Goal: Check status: Check status

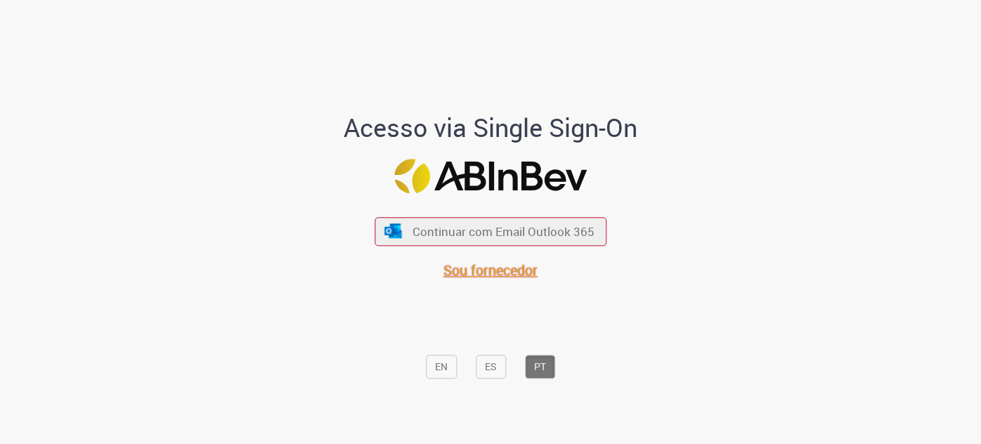
click at [517, 264] on span "Sou fornecedor" at bounding box center [491, 270] width 94 height 19
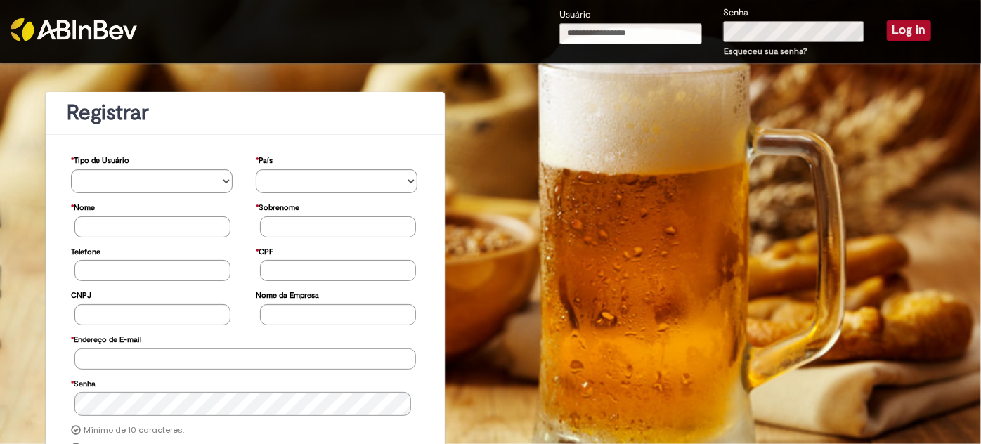
type input "**********"
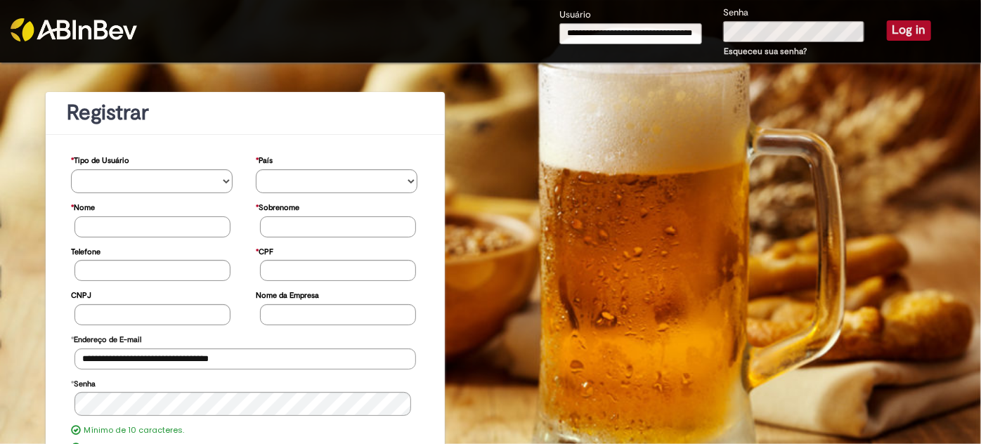
click at [892, 30] on button "Log in" at bounding box center [909, 30] width 44 height 20
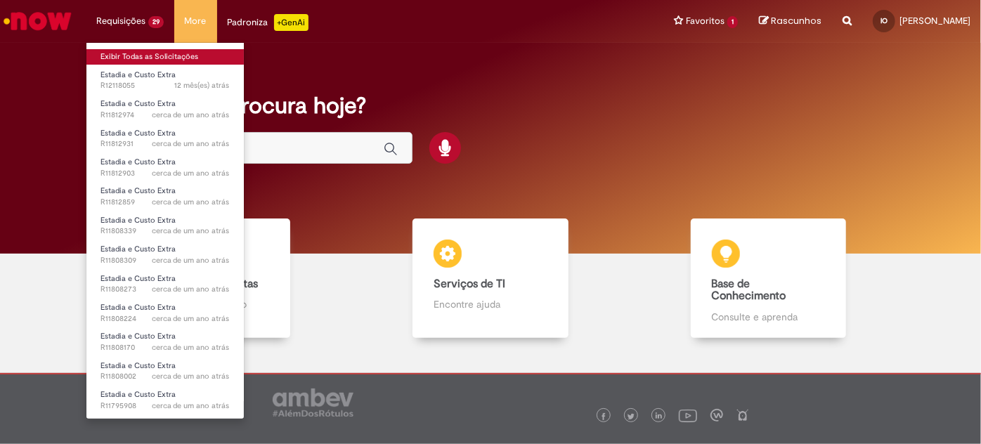
click at [171, 50] on link "Exibir Todas as Solicitações" at bounding box center [164, 56] width 157 height 15
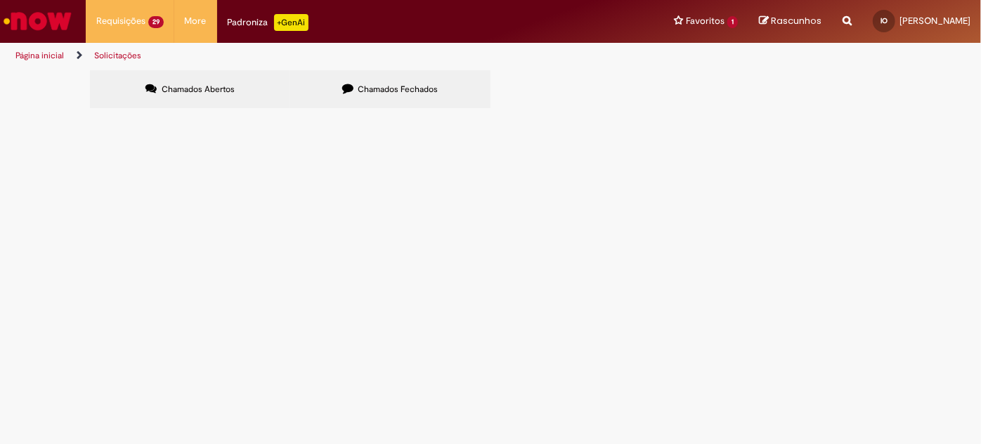
click at [425, 85] on span "Chamados Fechados" at bounding box center [399, 89] width 80 height 11
click at [0, 0] on link "11" at bounding box center [0, 0] width 0 height 0
click at [0, 0] on link "10" at bounding box center [0, 0] width 0 height 0
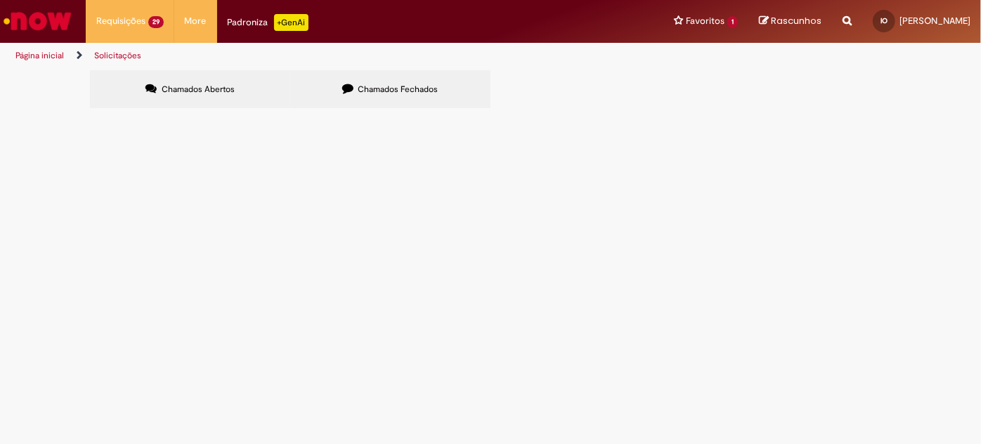
scroll to position [285, 0]
click at [0, 0] on span "R11797650" at bounding box center [0, 0] width 0 height 0
click at [0, 0] on tbody "R11788575 Estadia e Custo Extra Solucionado 08/10/2024 11:13:56 R11735419 Estad…" at bounding box center [0, 0] width 0 height 0
click at [0, 0] on span "R11660250" at bounding box center [0, 0] width 0 height 0
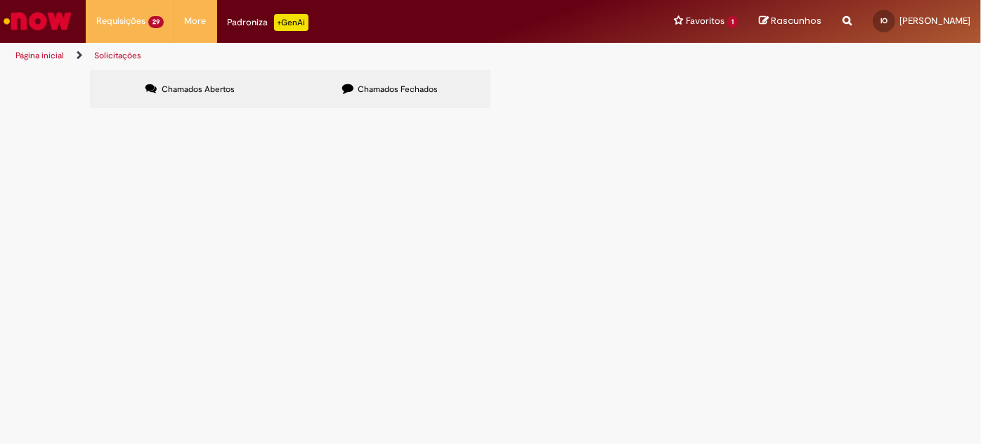
click at [0, 0] on span "R11660250" at bounding box center [0, 0] width 0 height 0
click at [124, 363] on main "Solicitações Chamados Abertos Chamados Fechados Itens solicitados Exportar como…" at bounding box center [490, 257] width 981 height 375
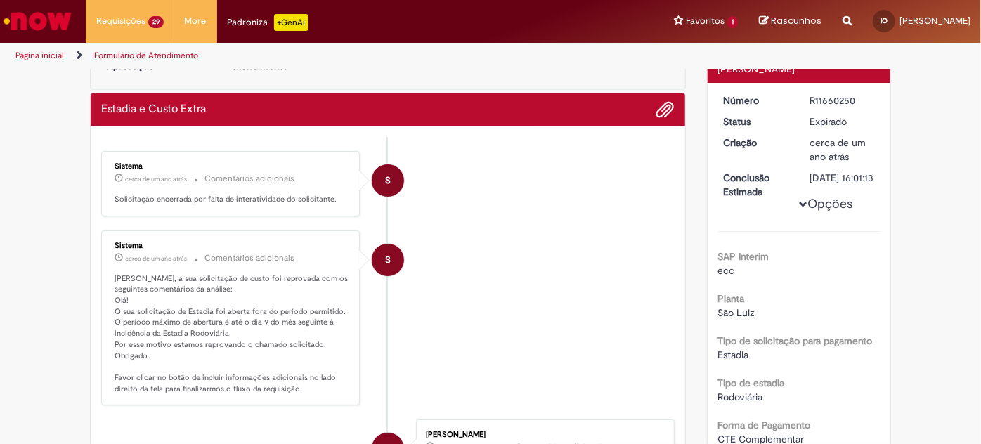
scroll to position [56, 0]
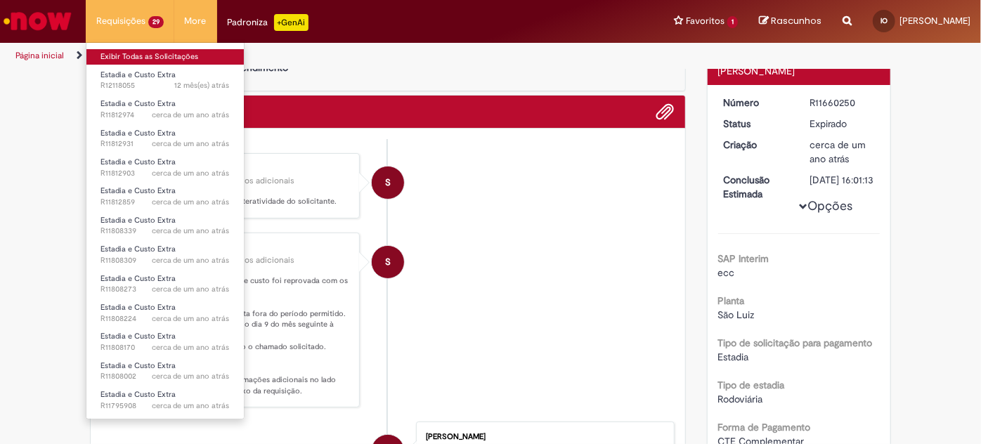
click at [131, 56] on link "Exibir Todas as Solicitações" at bounding box center [164, 56] width 157 height 15
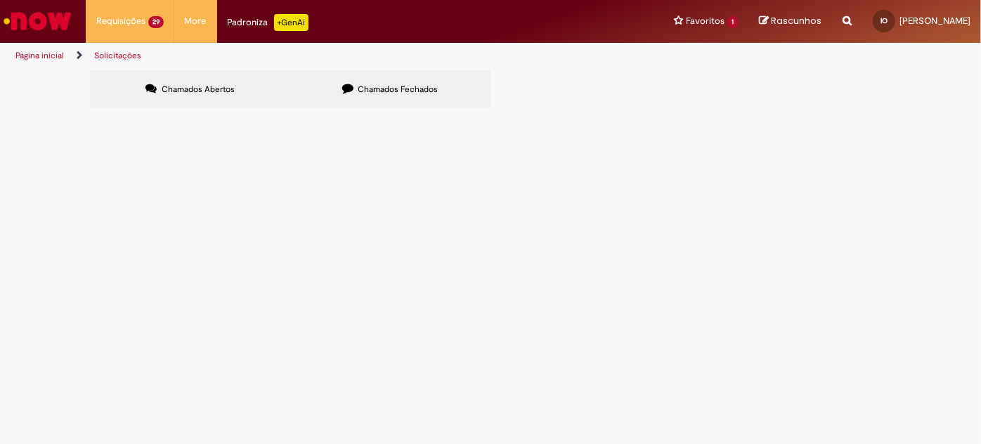
click at [356, 66] on ul "Página inicial Solicitações" at bounding box center [327, 56] width 633 height 26
click at [361, 98] on label "Chamados Fechados" at bounding box center [390, 89] width 200 height 38
click at [0, 0] on link "10" at bounding box center [0, 0] width 0 height 0
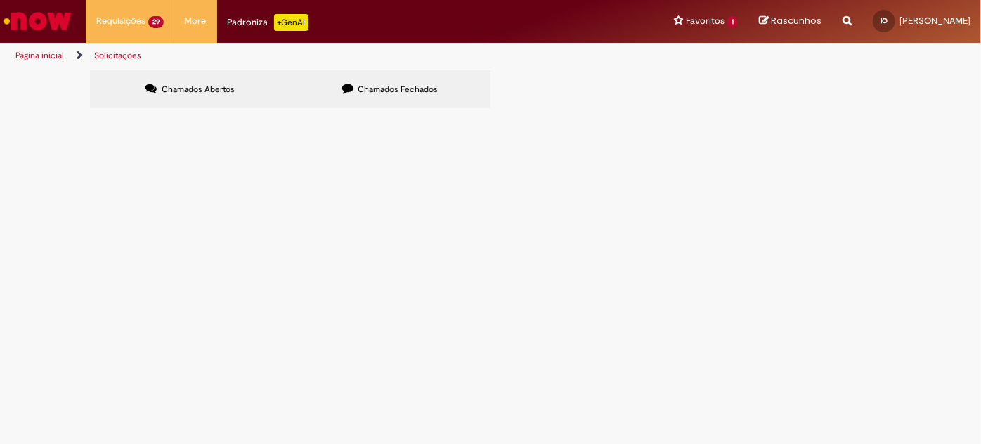
click at [0, 0] on span "R11788575" at bounding box center [0, 0] width 0 height 0
click at [129, 200] on main "Solicitações Chamados Abertos Chamados Fechados Itens solicitados Exportar como…" at bounding box center [490, 257] width 981 height 375
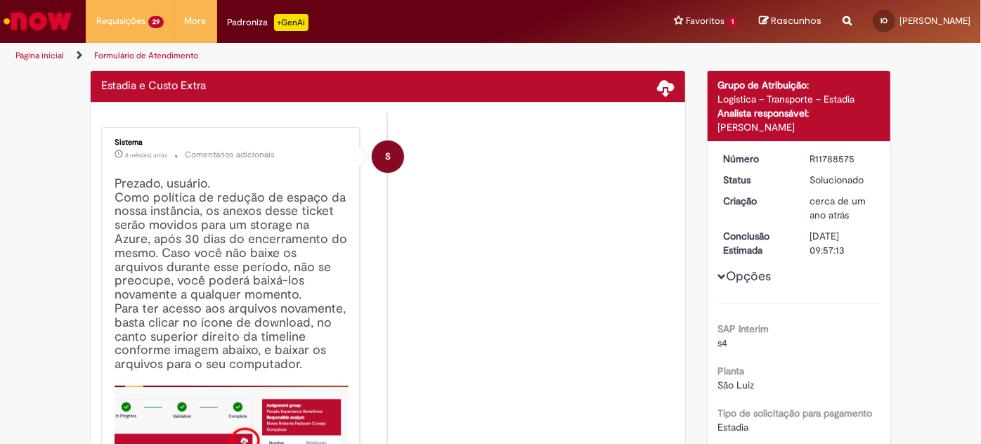
click at [362, 238] on li "S Sistema 8 mês(es) atrás 8 meses atrás Comentários adicionais Prezado, usuário…" at bounding box center [388, 346] width 574 height 439
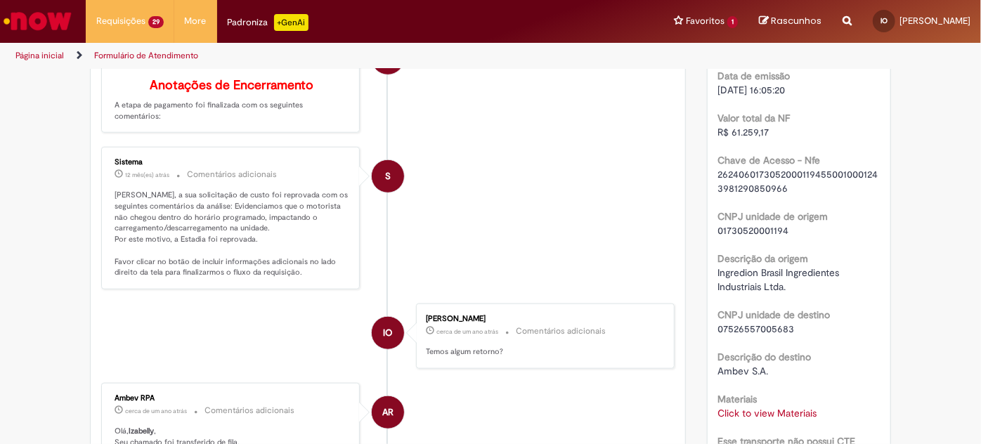
scroll to position [633, 0]
drag, startPoint x: 257, startPoint y: 243, endPoint x: 101, endPoint y: 239, distance: 155.4
click at [105, 239] on div "Sistema 12 mês(es) atrás 12 meses atrás Comentários adicionais Izabelly Oliveir…" at bounding box center [230, 217] width 250 height 134
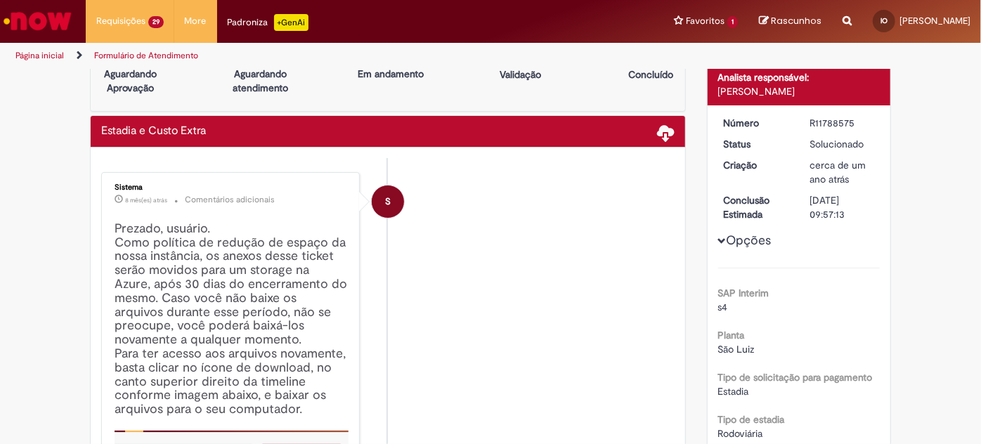
scroll to position [28, 0]
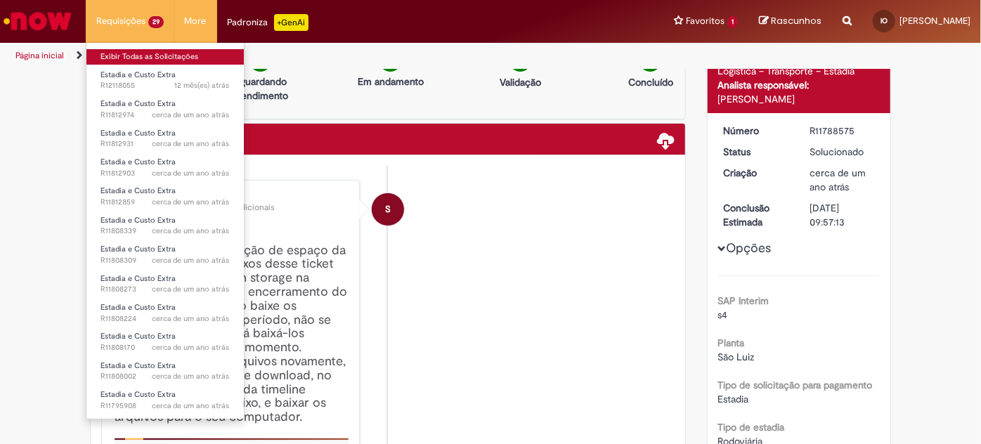
click at [157, 59] on link "Exibir Todas as Solicitações" at bounding box center [164, 56] width 157 height 15
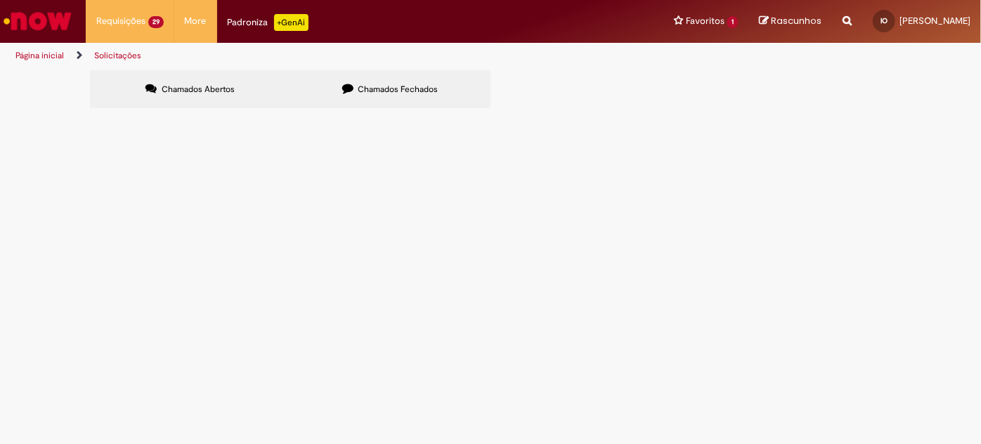
click at [343, 51] on ul "Página inicial Solicitações" at bounding box center [327, 56] width 633 height 26
click at [0, 0] on span "R12118055" at bounding box center [0, 0] width 0 height 0
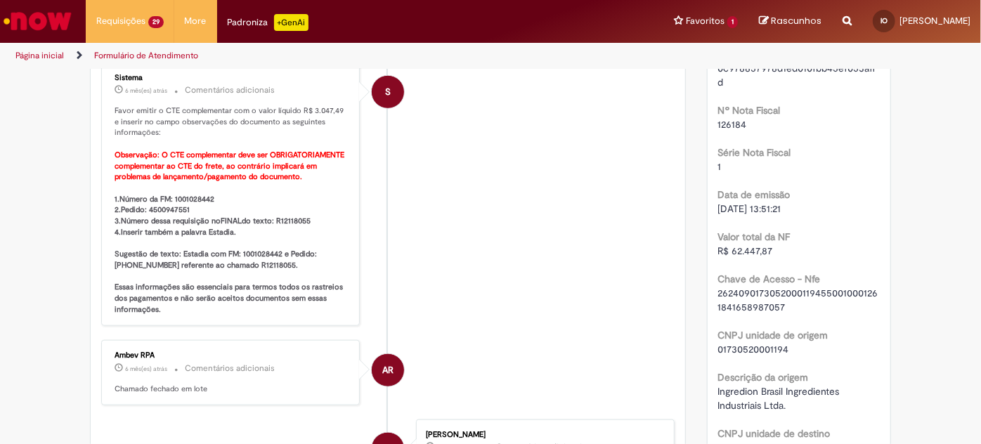
scroll to position [636, 0]
click at [186, 195] on b "1.Número da FM: 1001028442 2.Pedido: 4500947551 3.Número dessa requisição no FI…" at bounding box center [230, 255] width 231 height 121
click at [173, 204] on b "1.Número da FM: 1001028442 2.Pedido: 4500947551 3.Número dessa requisição no FI…" at bounding box center [230, 255] width 231 height 121
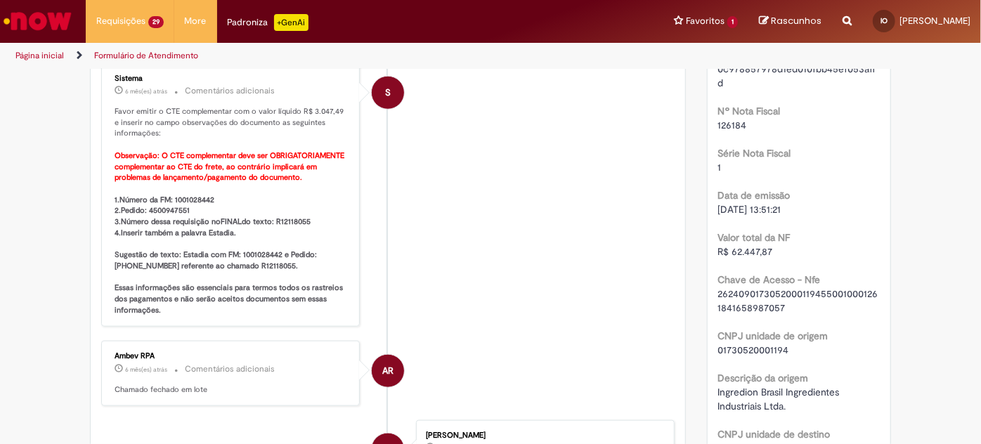
click at [291, 217] on b "1.Número da FM: 1001028442 2.Pedido: 4500947551 3.Número dessa requisição no FI…" at bounding box center [230, 255] width 231 height 121
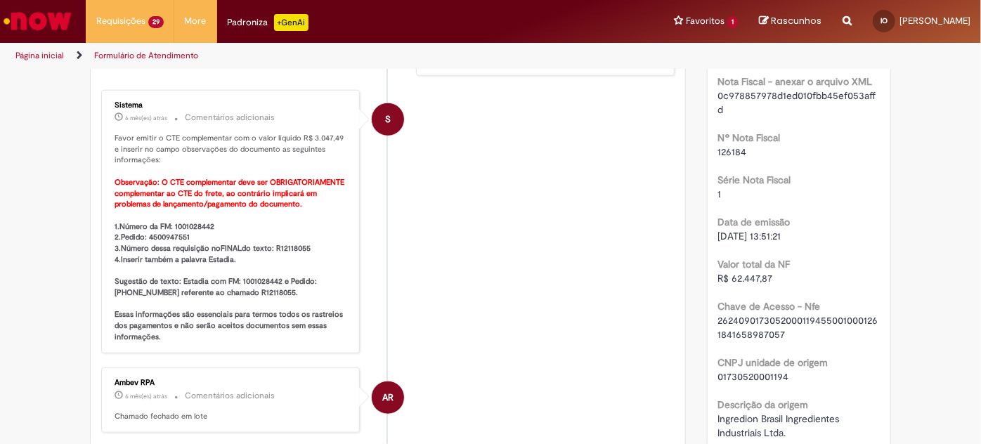
scroll to position [604, 0]
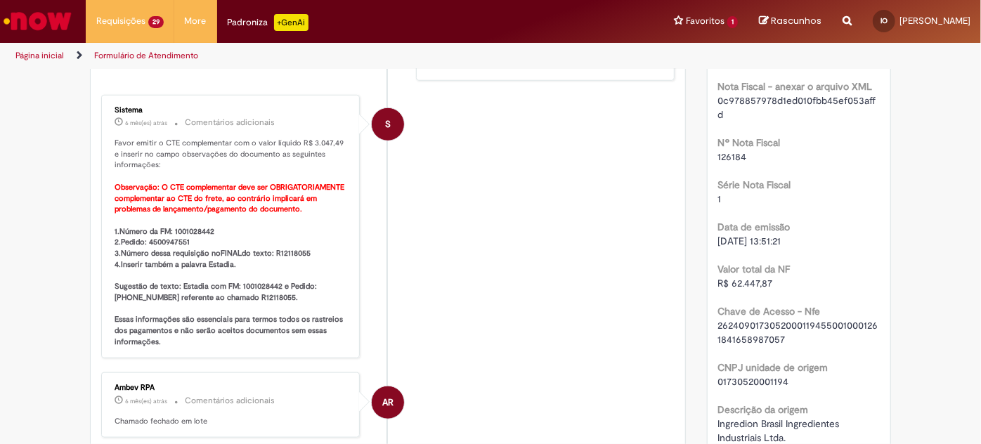
click at [341, 212] on p "Favor emitir o CTE complementar com o valor líquido R$ 3.047,49 e inserir no ca…" at bounding box center [232, 243] width 234 height 210
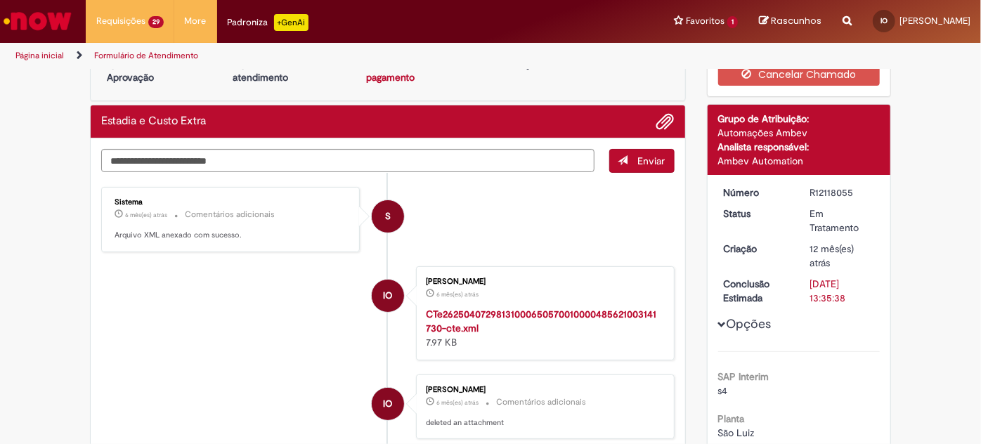
scroll to position [22, 0]
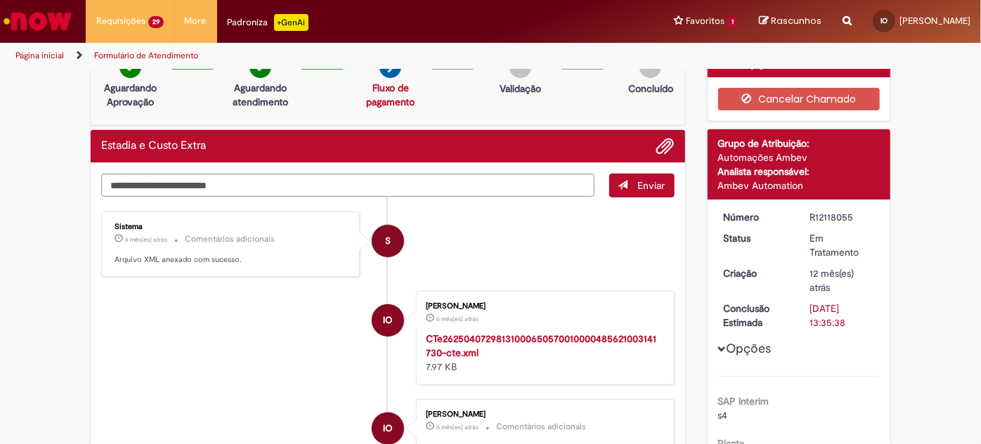
click at [813, 211] on div "R12118055" at bounding box center [842, 217] width 65 height 14
click at [811, 214] on div "R12118055" at bounding box center [842, 217] width 65 height 14
click at [748, 239] on dt "Status" at bounding box center [757, 238] width 86 height 14
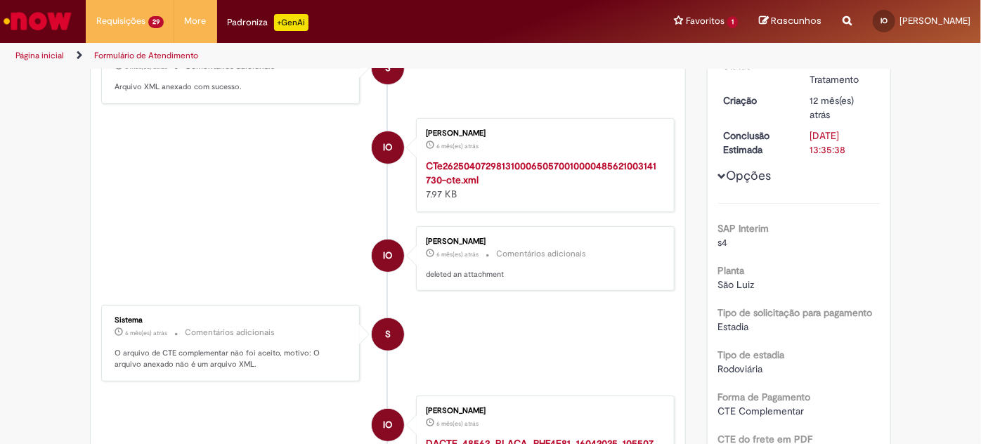
scroll to position [195, 0]
click at [335, 279] on li "IO Izabelly Oliveira 6 mês(es) atrás 6 meses atrás Comentários adicionais delet…" at bounding box center [388, 258] width 574 height 65
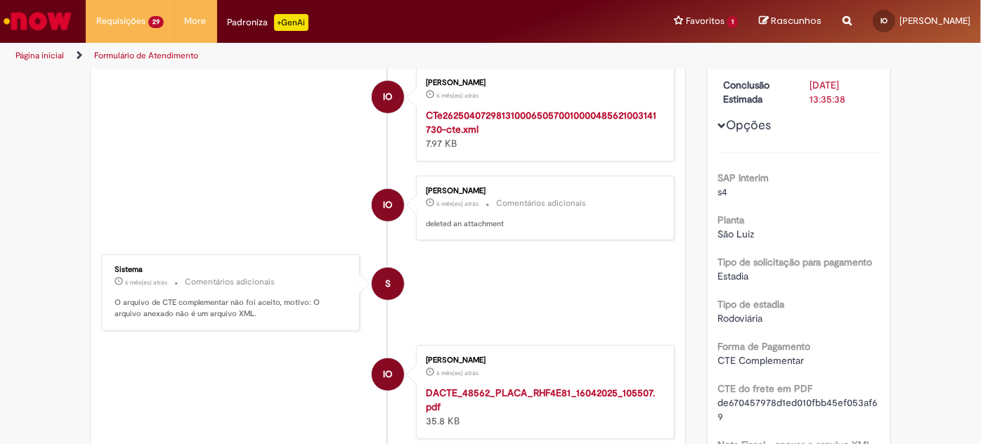
scroll to position [239, 0]
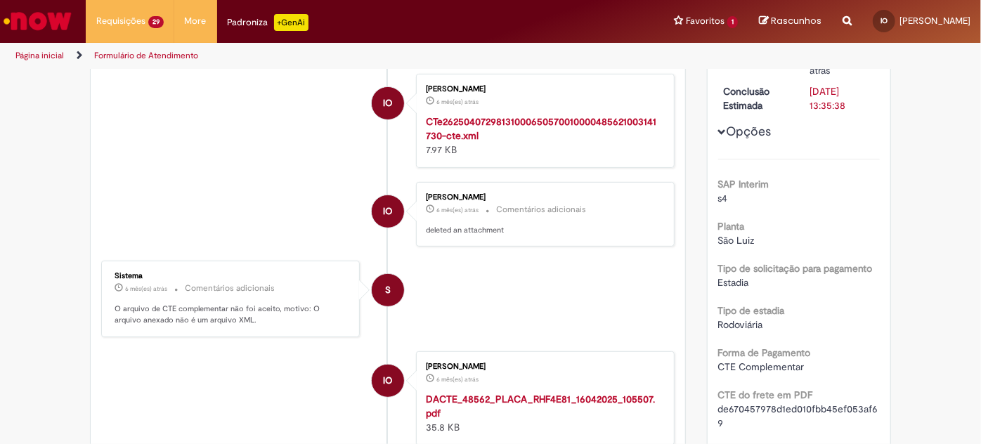
click at [501, 267] on li "S Sistema 6 mês(es) atrás 6 meses atrás Comentários adicionais O arquivo de CTE…" at bounding box center [388, 299] width 574 height 77
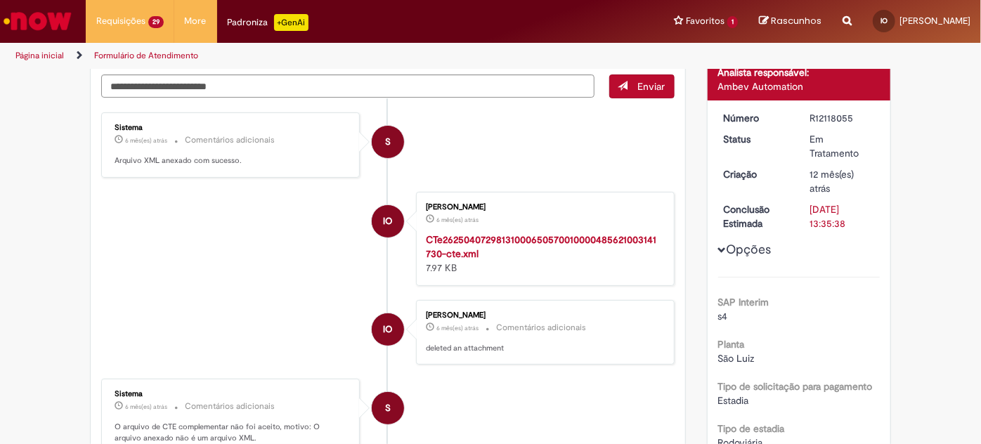
scroll to position [116, 0]
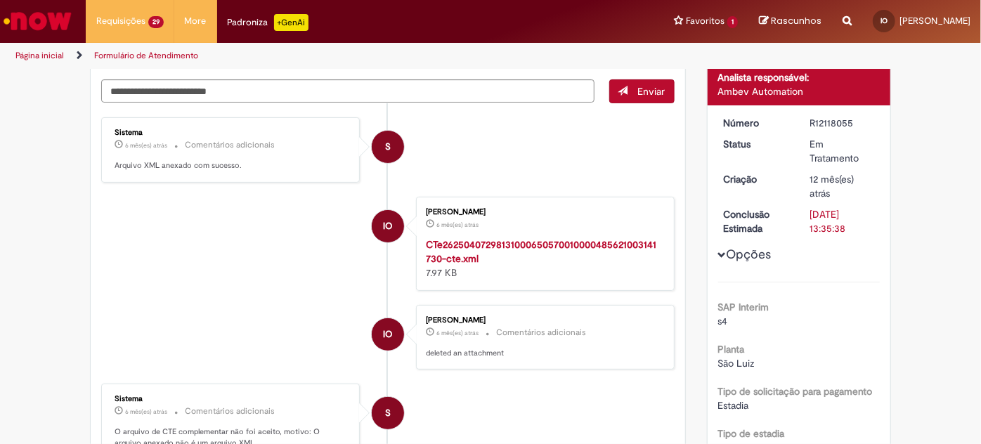
click at [492, 257] on div "CTe26250407298131000650570010000485621003141730-cte.xml 7.97 KB" at bounding box center [543, 259] width 234 height 42
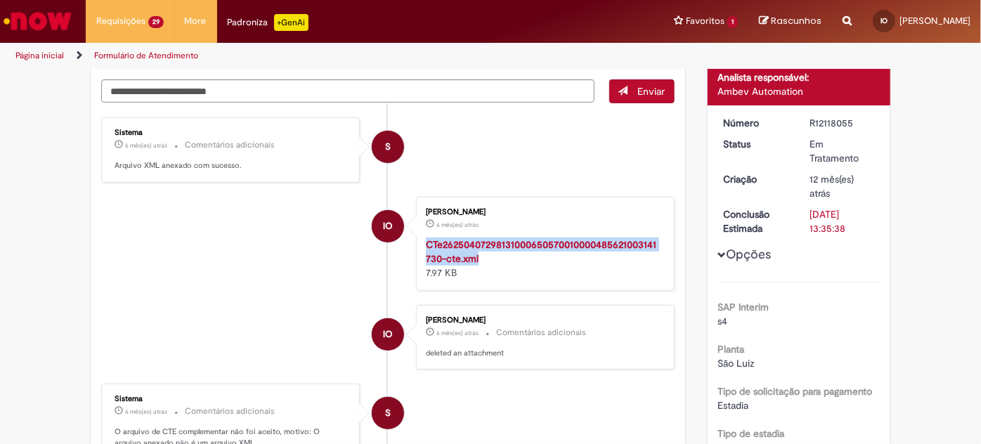
drag, startPoint x: 482, startPoint y: 255, endPoint x: 423, endPoint y: 245, distance: 59.1
click at [426, 245] on div "CTe26250407298131000650570010000485621003141730-cte.xml 7.97 KB" at bounding box center [543, 259] width 234 height 42
copy strong "CTe26250407298131000650570010000485621003141730-cte.xml"
click at [825, 119] on div "R12118055" at bounding box center [842, 123] width 65 height 14
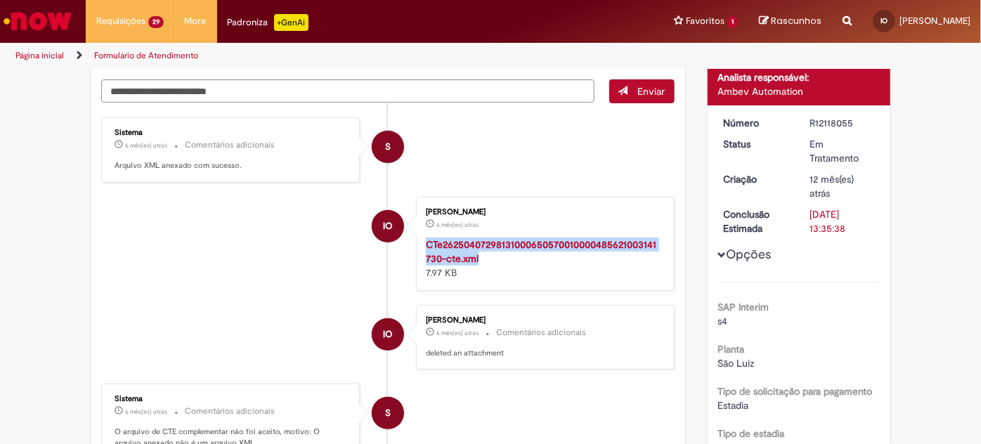
copy div "R12118055"
